Goal: Information Seeking & Learning: Compare options

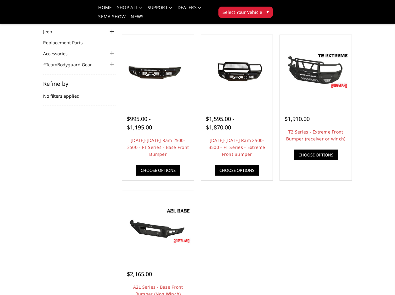
scroll to position [63, 0]
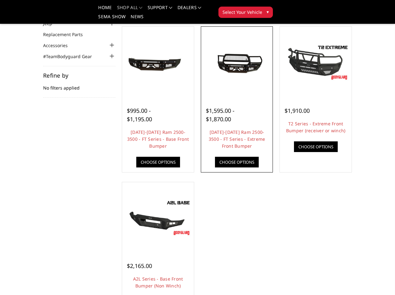
click at [218, 60] on img at bounding box center [236, 62] width 69 height 31
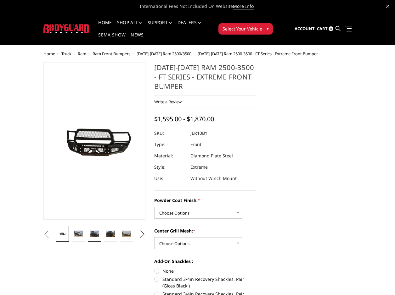
click at [94, 232] on img at bounding box center [94, 234] width 9 height 6
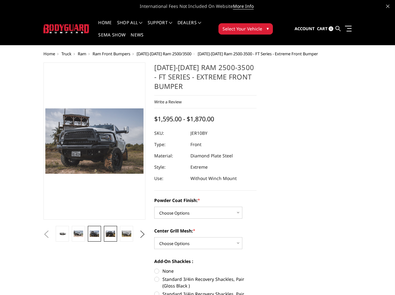
click at [110, 236] on img at bounding box center [110, 234] width 9 height 6
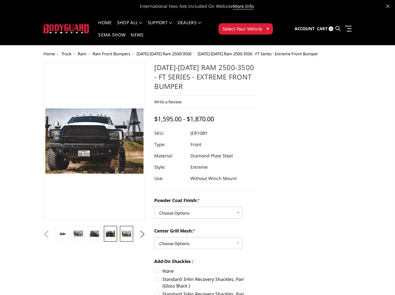
click at [125, 233] on img at bounding box center [126, 234] width 9 height 6
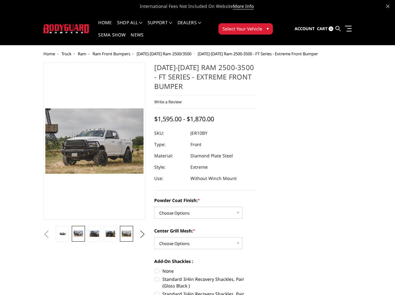
click at [76, 233] on img at bounding box center [78, 234] width 9 height 6
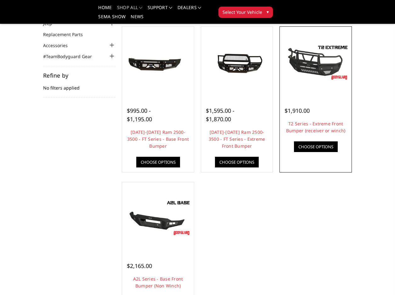
click at [316, 70] on img at bounding box center [315, 62] width 69 height 38
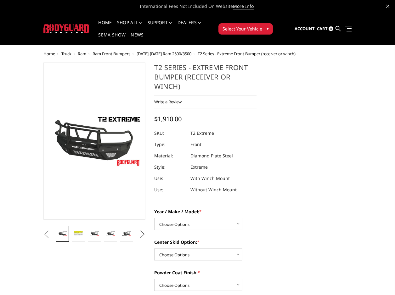
click at [140, 231] on button "Next" at bounding box center [141, 234] width 9 height 9
click at [129, 232] on img at bounding box center [126, 234] width 9 height 10
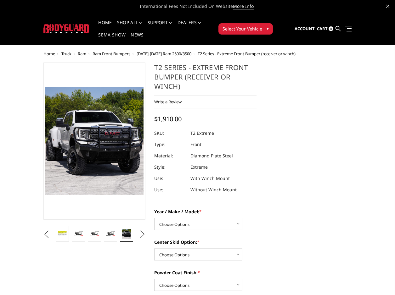
click at [141, 234] on button "Next" at bounding box center [141, 234] width 9 height 9
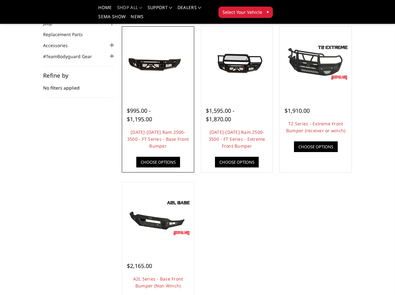
click at [160, 58] on img at bounding box center [158, 62] width 69 height 31
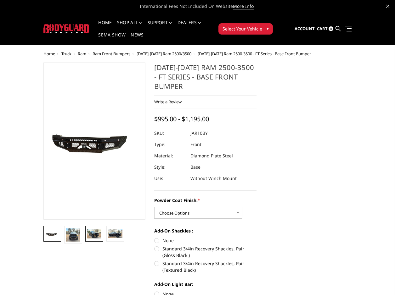
click at [97, 234] on img at bounding box center [94, 233] width 14 height 9
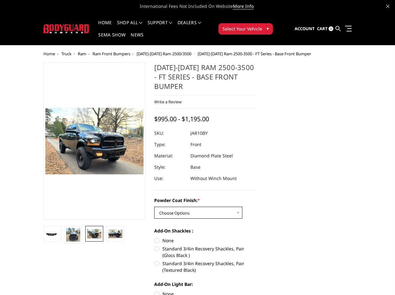
click at [205, 207] on select "Choose Options Bare Metal Gloss Black Powder Coat Textured Black Powder Coat" at bounding box center [198, 213] width 88 height 12
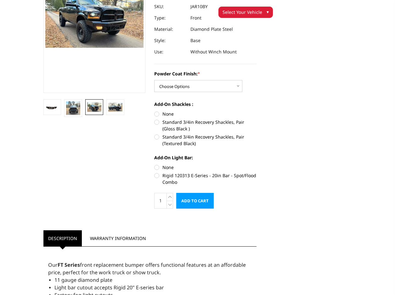
scroll to position [126, 0]
